Goal: Task Accomplishment & Management: Manage account settings

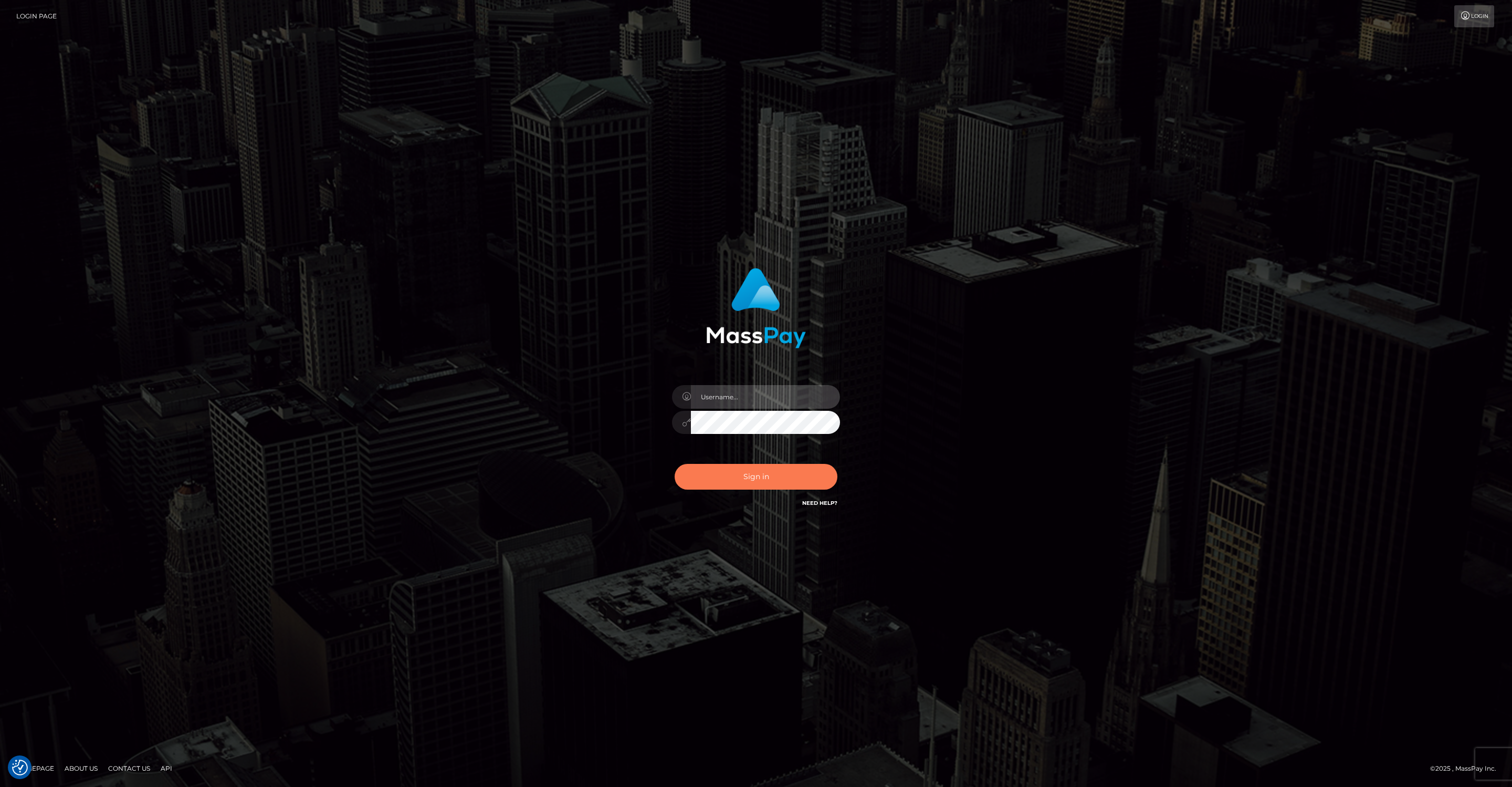
type input "jeffkatz"
click at [768, 476] on button "Sign in" at bounding box center [756, 476] width 163 height 26
checkbox input "true"
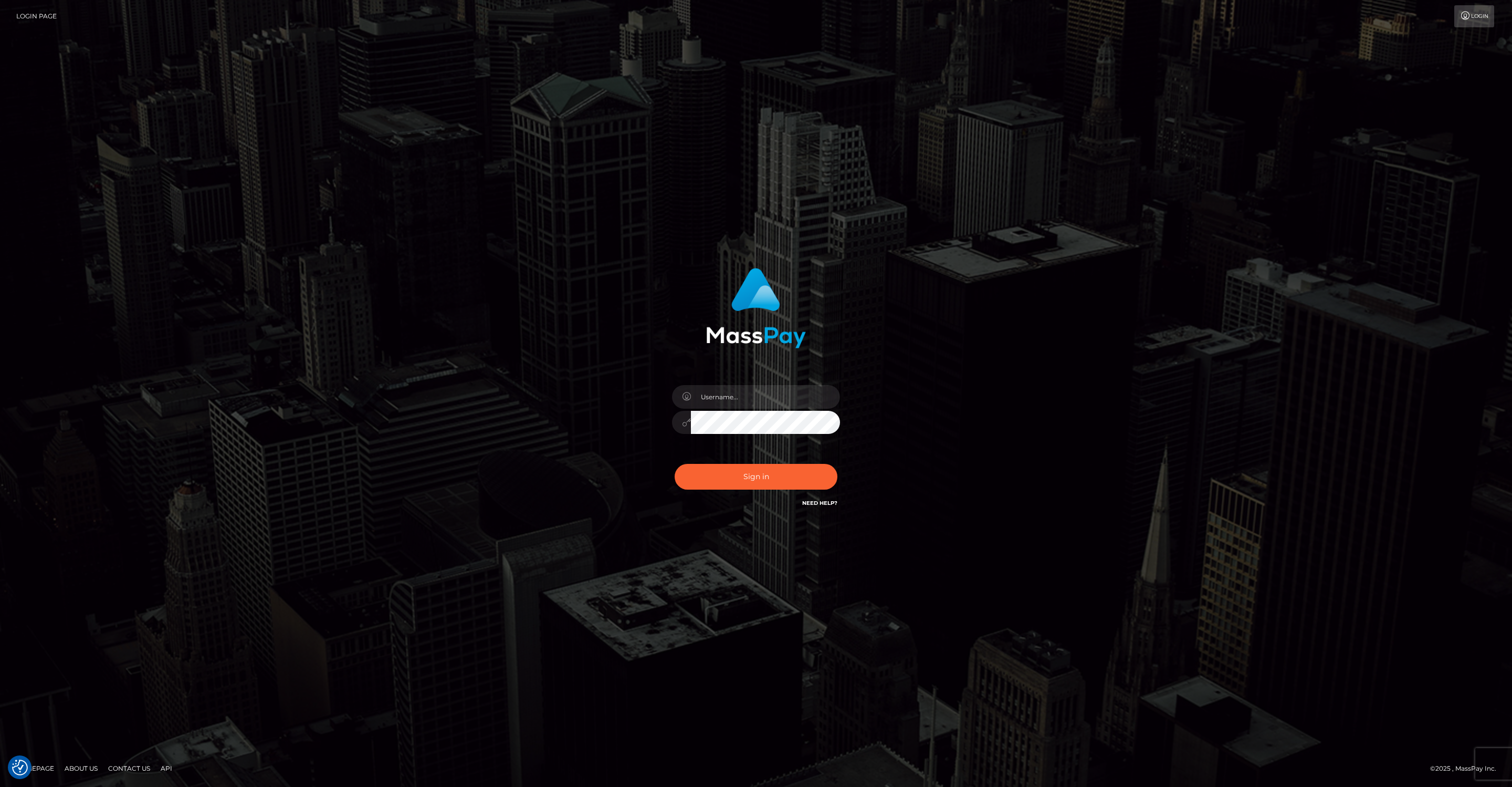
checkbox input "true"
